Goal: Obtain resource: Obtain resource

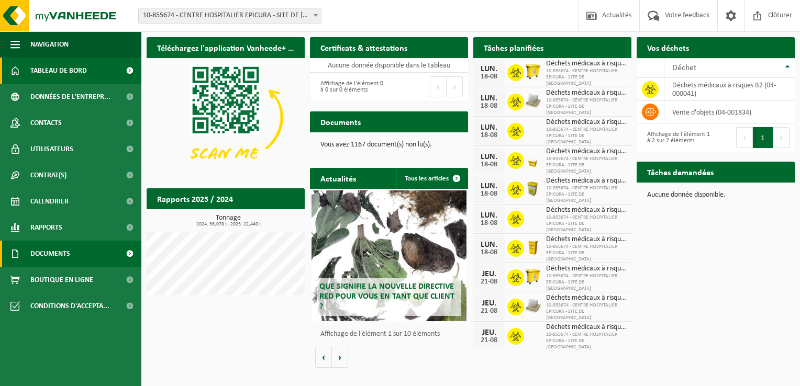
click at [71, 260] on link "Documents" at bounding box center [70, 254] width 141 height 26
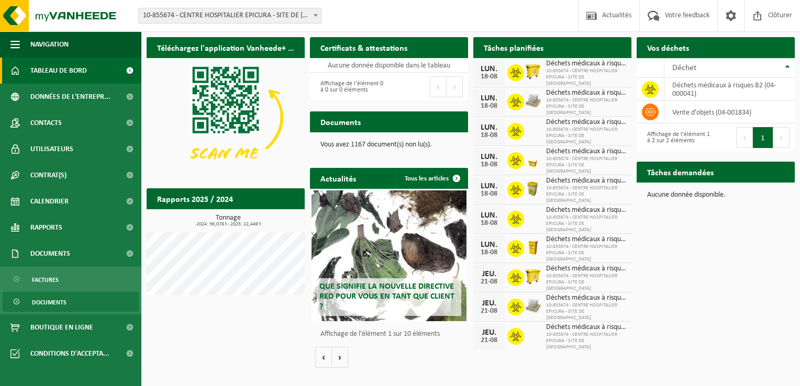
click at [51, 309] on span "Documents" at bounding box center [49, 303] width 35 height 20
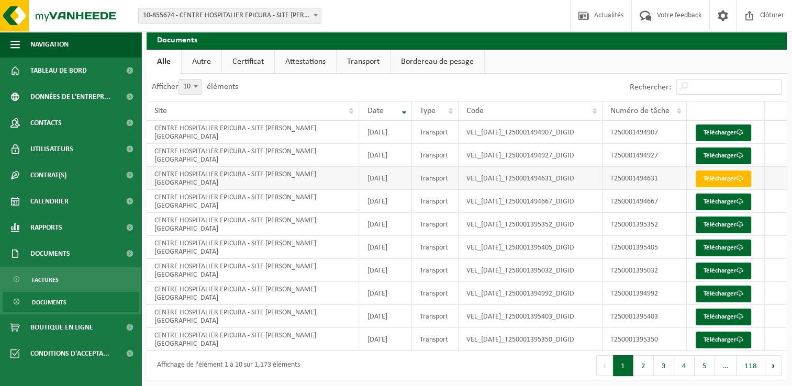
scroll to position [11, 0]
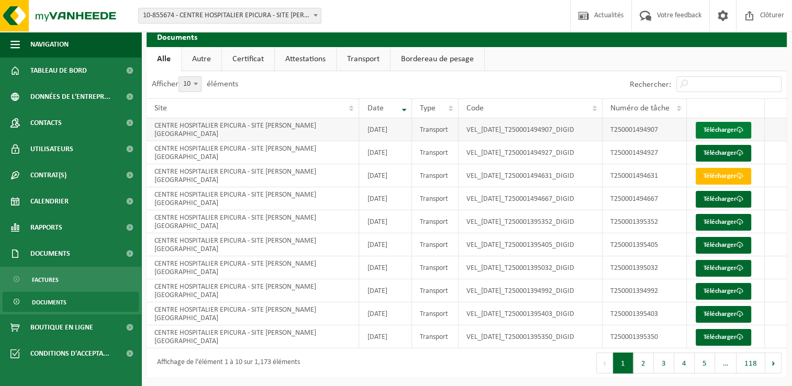
click at [718, 129] on link "Télécharger" at bounding box center [724, 130] width 56 height 17
click at [440, 60] on link "Bordereau de pesage" at bounding box center [438, 59] width 94 height 24
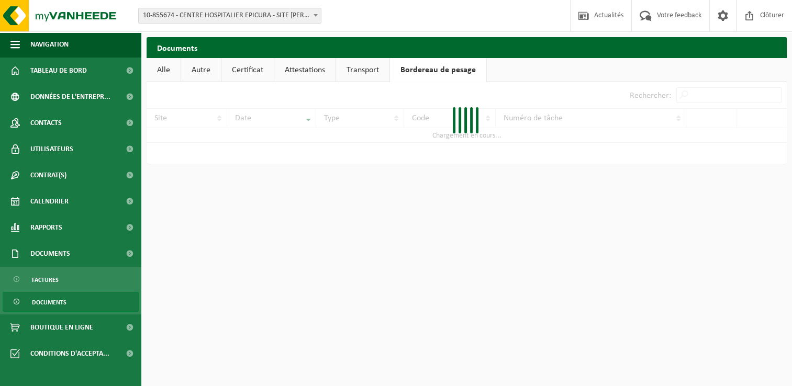
scroll to position [0, 0]
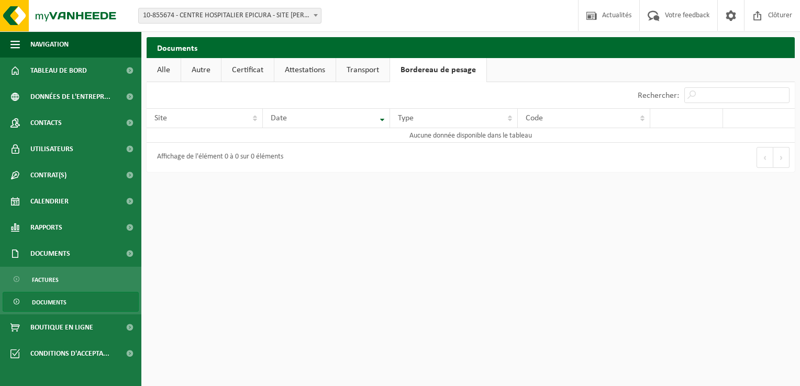
click at [371, 71] on link "Transport" at bounding box center [362, 70] width 53 height 24
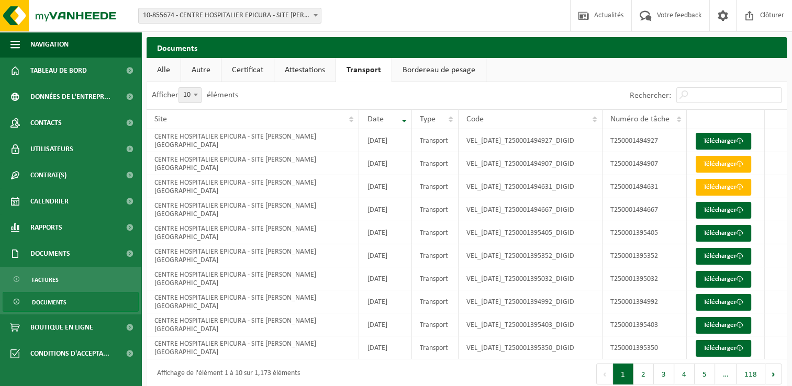
click at [301, 73] on link "Attestations" at bounding box center [304, 70] width 61 height 24
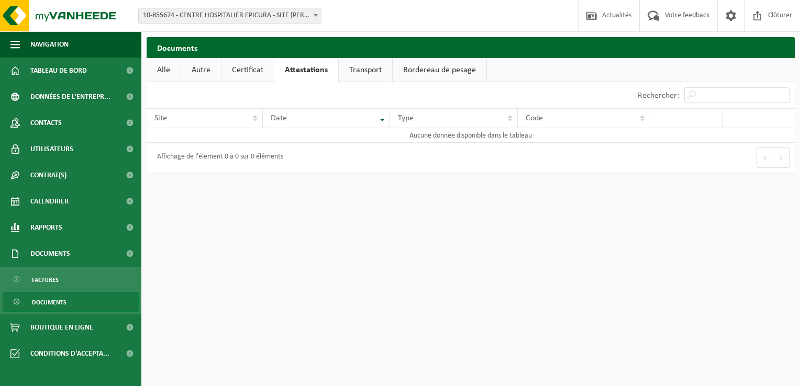
click at [237, 73] on link "Certificat" at bounding box center [247, 70] width 52 height 24
click at [199, 68] on link "Autre" at bounding box center [201, 70] width 40 height 24
click at [175, 70] on link "Alle" at bounding box center [164, 70] width 34 height 24
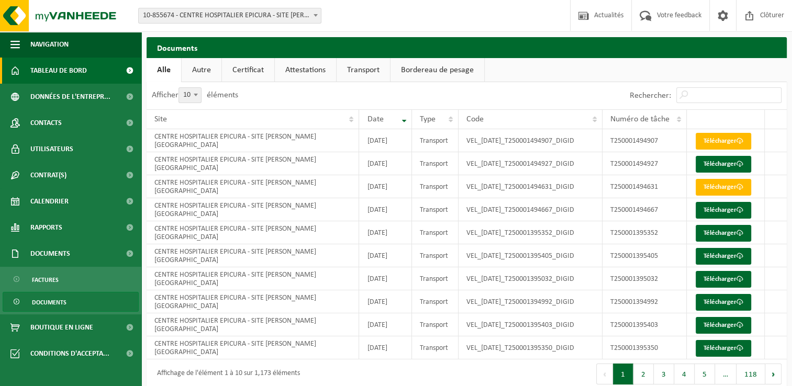
click at [50, 70] on span "Tableau de bord" at bounding box center [58, 71] width 57 height 26
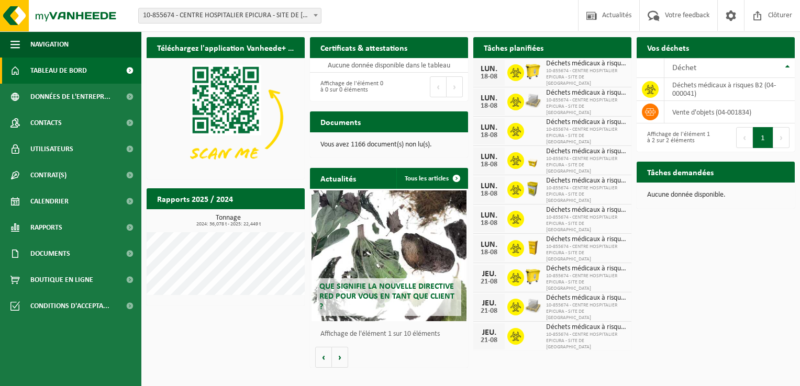
click at [524, 211] on div at bounding box center [515, 219] width 17 height 17
click at [567, 206] on span "Déchets médicaux à risques b2" at bounding box center [586, 210] width 80 height 8
click at [492, 220] on div "18-08" at bounding box center [489, 223] width 21 height 7
click at [17, 43] on span "button" at bounding box center [14, 44] width 9 height 26
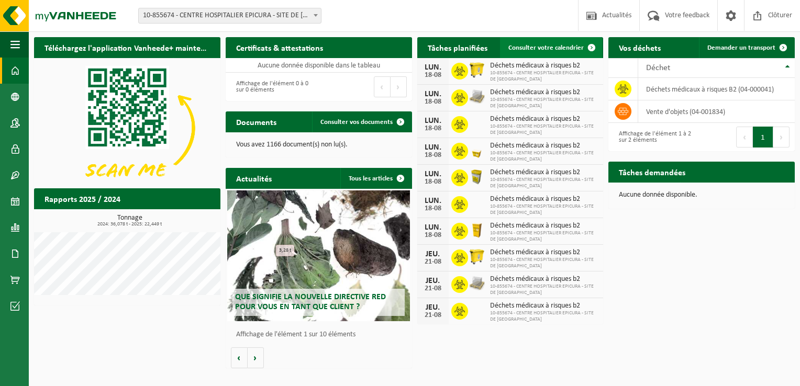
click at [573, 51] on span "Consulter votre calendrier" at bounding box center [545, 48] width 75 height 7
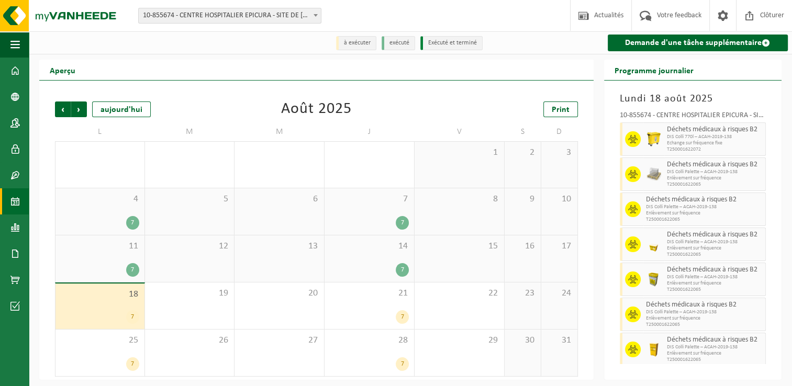
click at [125, 299] on span "18" at bounding box center [100, 295] width 79 height 12
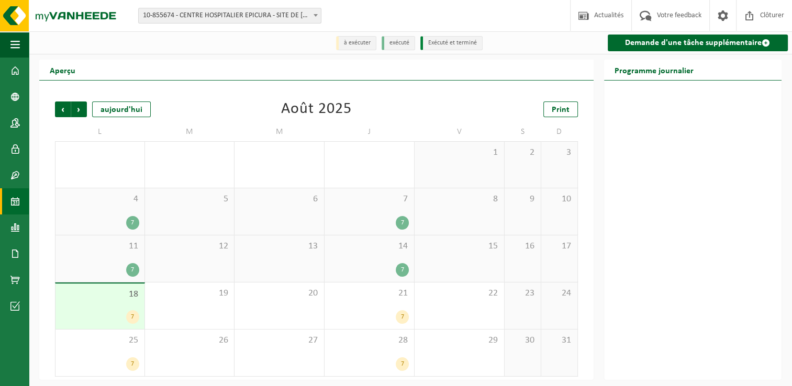
click at [125, 299] on span "18" at bounding box center [100, 295] width 79 height 12
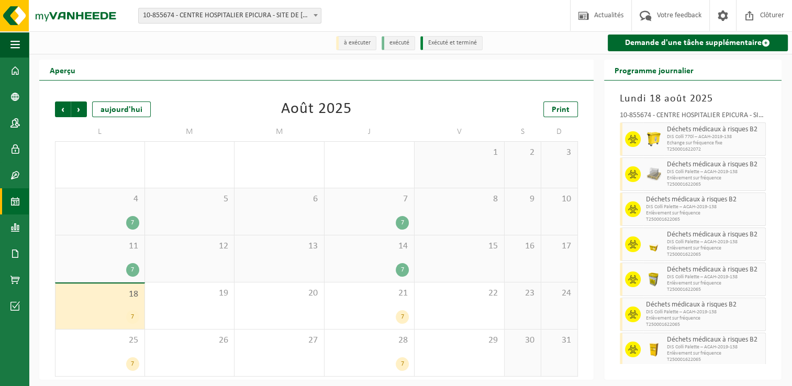
scroll to position [2, 0]
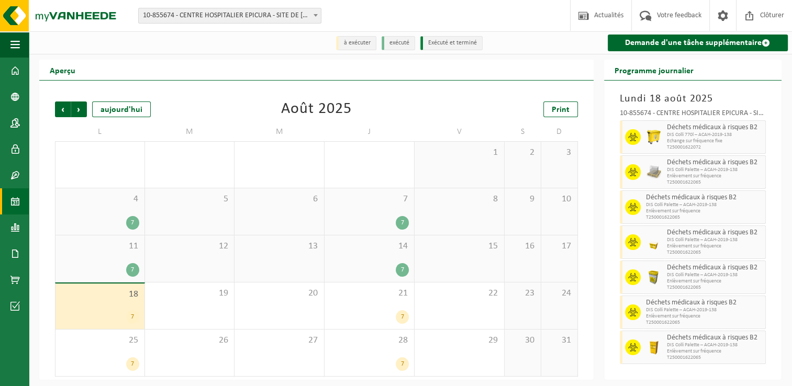
click at [663, 271] on div at bounding box center [654, 278] width 21 height 34
drag, startPoint x: 663, startPoint y: 271, endPoint x: 648, endPoint y: 246, distance: 29.8
click at [648, 246] on img at bounding box center [654, 243] width 16 height 16
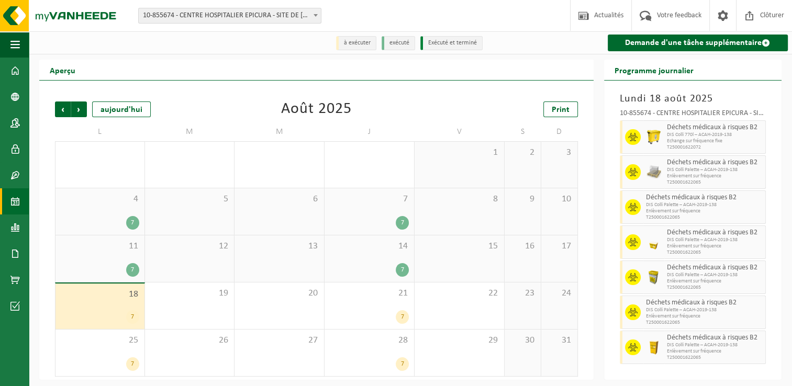
drag, startPoint x: 648, startPoint y: 246, endPoint x: 651, endPoint y: 213, distance: 32.7
click at [651, 213] on span "Enlèvement sur fréquence" at bounding box center [704, 211] width 117 height 6
drag, startPoint x: 651, startPoint y: 213, endPoint x: 733, endPoint y: 181, distance: 87.2
click at [733, 181] on span "T250001622065" at bounding box center [715, 183] width 96 height 6
